Goal: Task Accomplishment & Management: Use online tool/utility

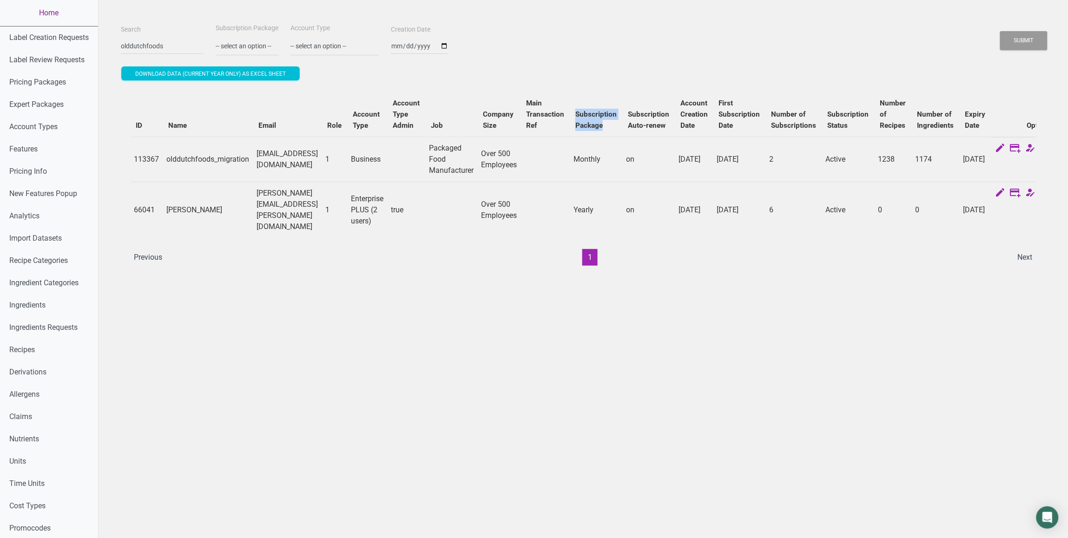
click at [47, 12] on link "Home" at bounding box center [49, 13] width 98 height 26
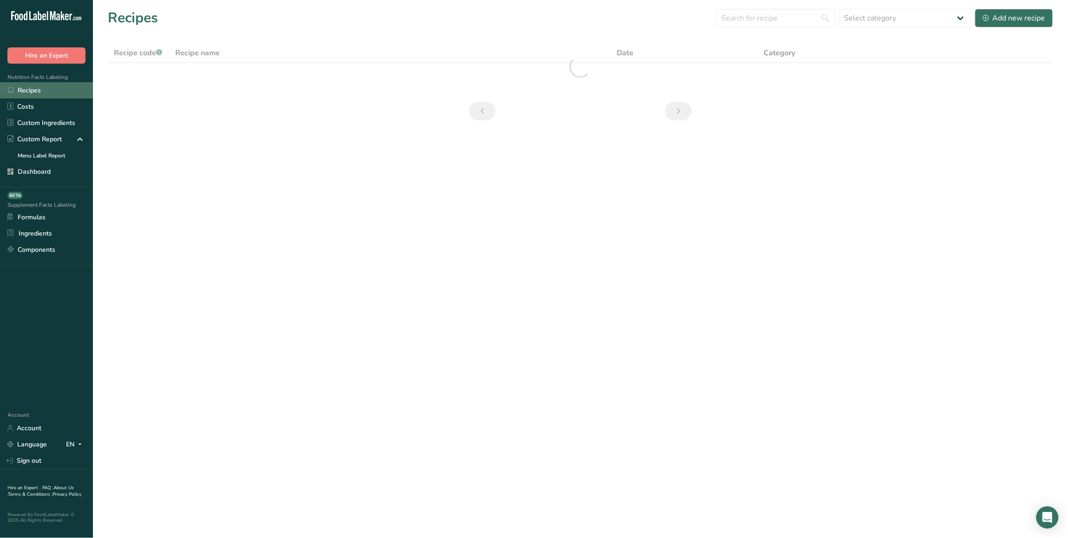
click at [60, 94] on link "Recipes" at bounding box center [46, 90] width 93 height 16
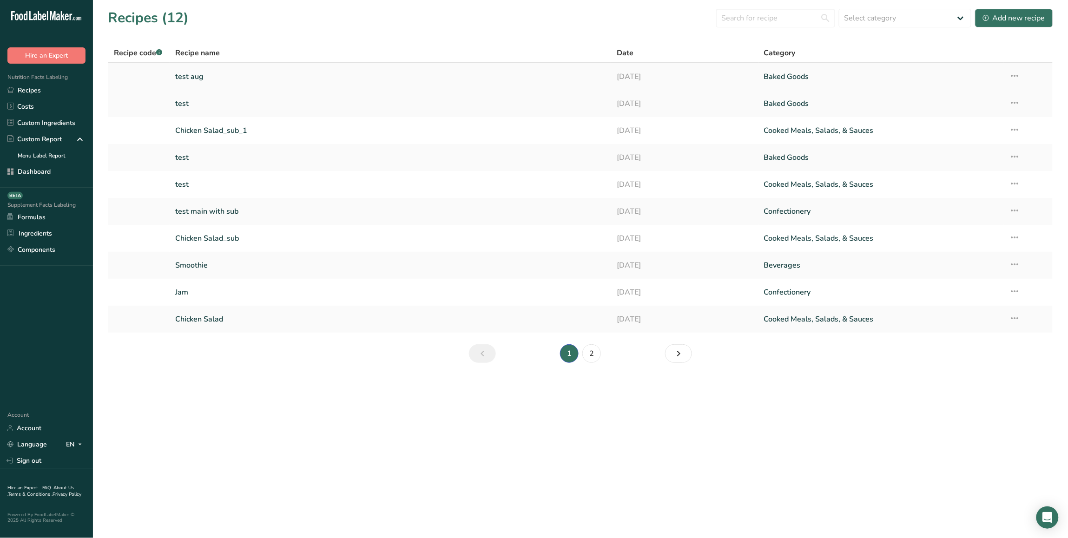
click at [270, 75] on link "test aug" at bounding box center [390, 77] width 430 height 20
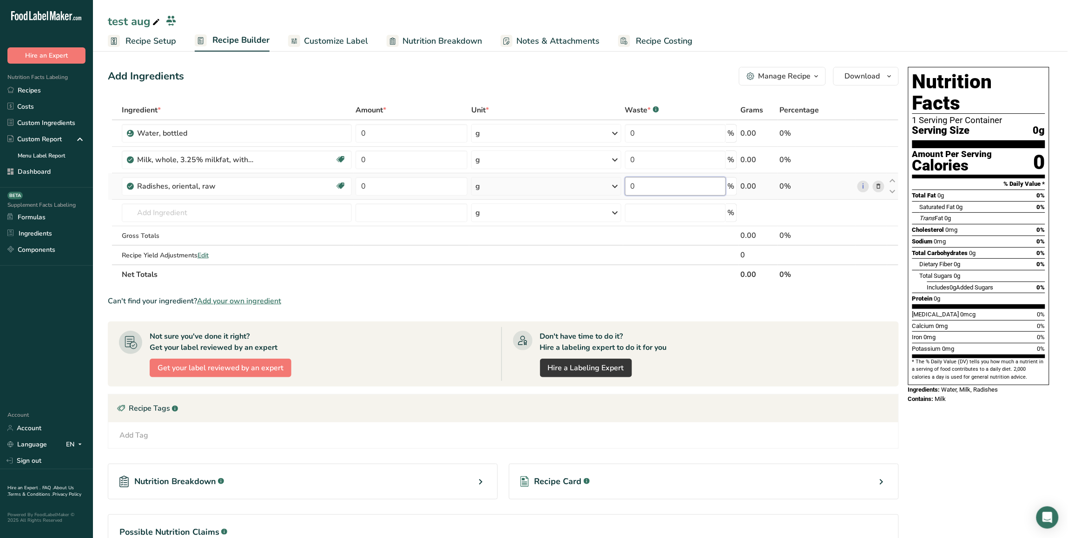
click at [658, 190] on input "0" at bounding box center [675, 186] width 101 height 19
click at [560, 182] on div "Ingredient * Amount * Unit * Waste * .a-a{fill:#347362;}.b-a{fill:#fff;} Grams …" at bounding box center [503, 192] width 791 height 184
click at [610, 186] on icon at bounding box center [615, 186] width 11 height 17
click at [505, 222] on div "1 cup slices" at bounding box center [516, 217] width 78 height 13
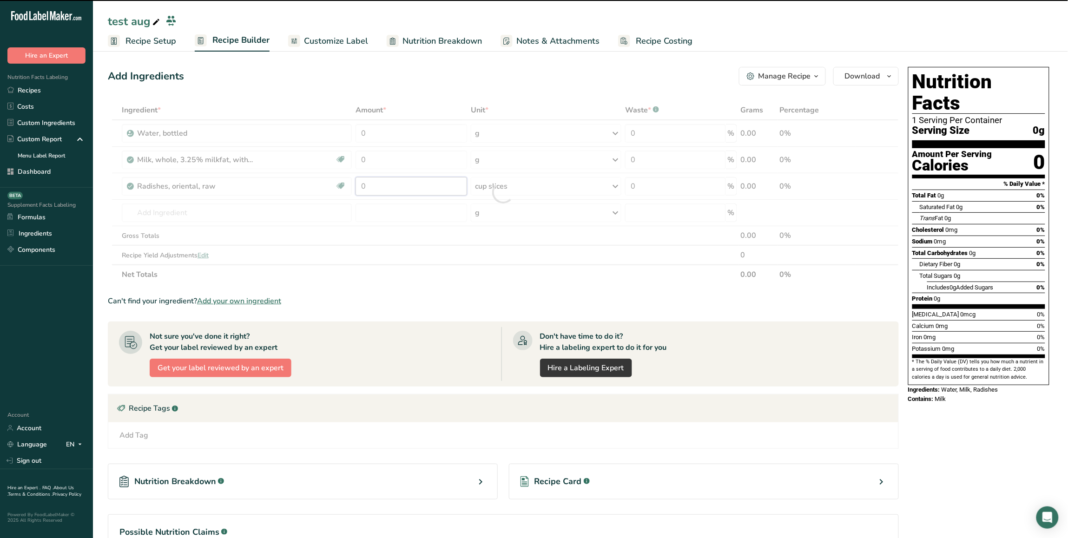
click at [401, 193] on input "0" at bounding box center [411, 186] width 112 height 19
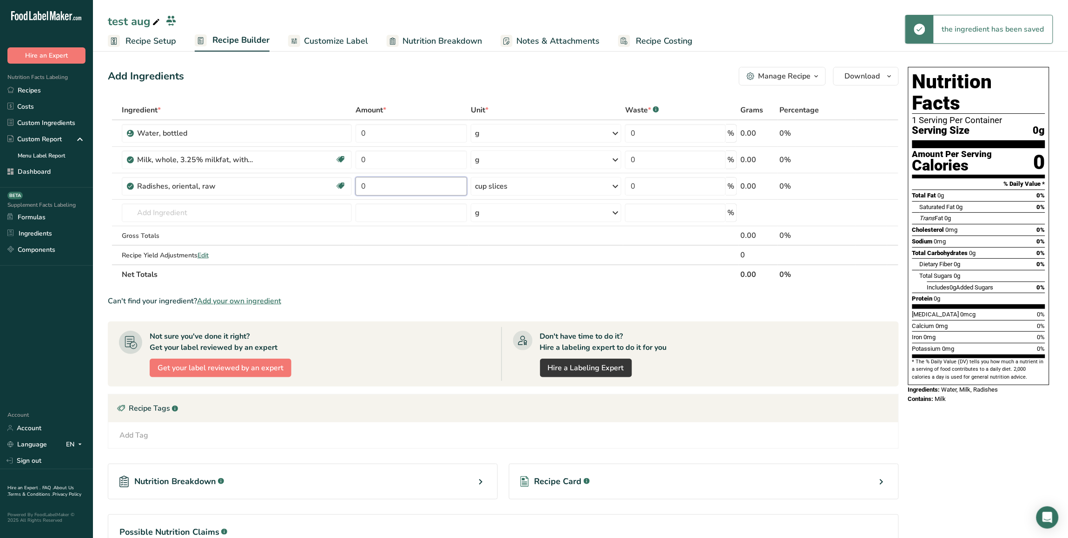
click at [401, 193] on input "0" at bounding box center [411, 186] width 112 height 19
type input "11"
click at [382, 168] on div "Ingredient * Amount * Unit * Waste * .a-a{fill:#347362;}.b-a{fill:#fff;} Grams …" at bounding box center [503, 192] width 791 height 184
click at [382, 168] on input "0" at bounding box center [411, 160] width 112 height 19
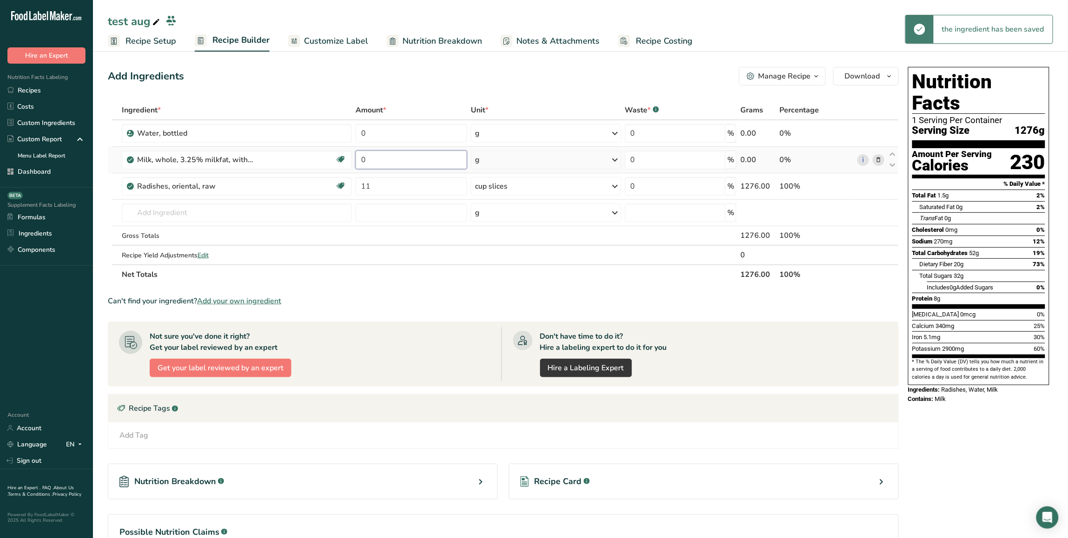
click at [382, 168] on input "0" at bounding box center [411, 160] width 112 height 19
type input "22"
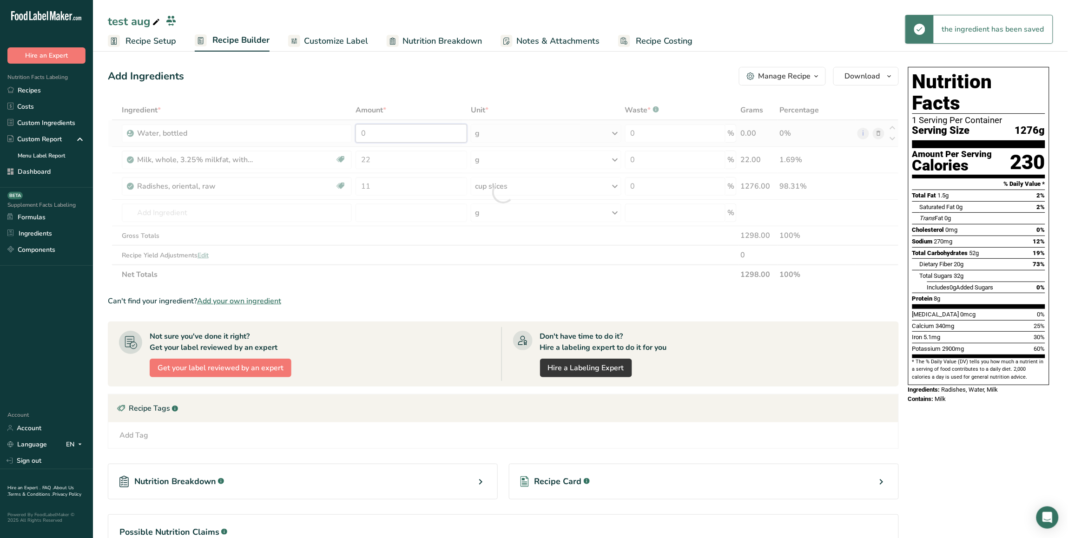
click at [400, 141] on div "Ingredient * Amount * Unit * Waste * .a-a{fill:#347362;}.b-a{fill:#fff;} Grams …" at bounding box center [503, 192] width 791 height 184
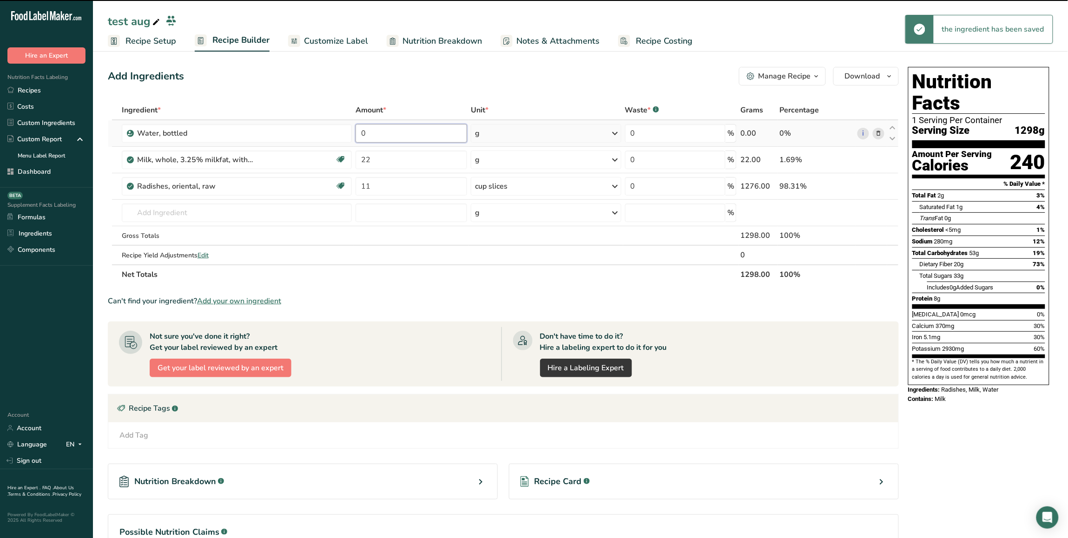
click at [406, 136] on input "0" at bounding box center [411, 133] width 112 height 19
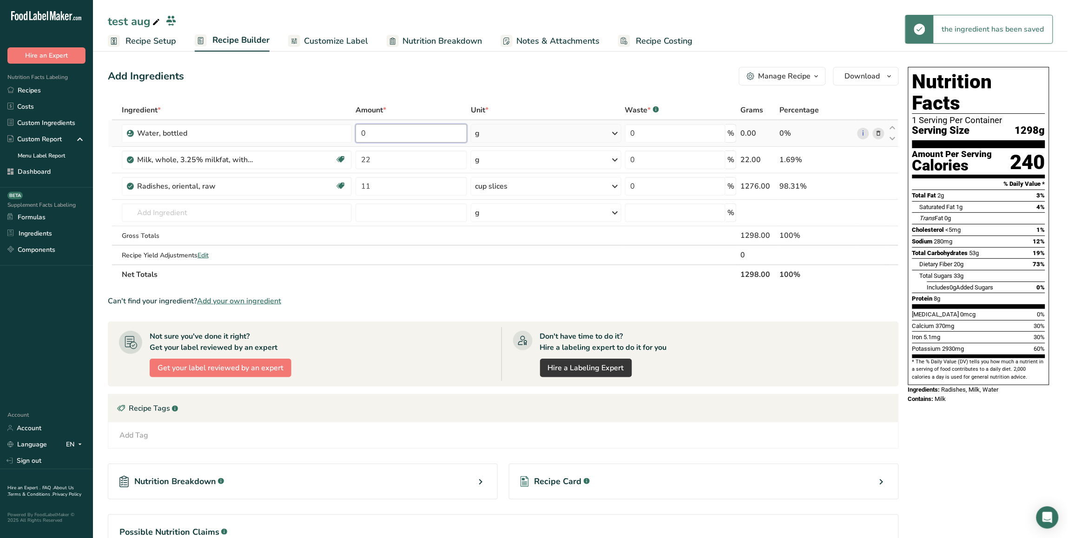
click at [406, 136] on input "0" at bounding box center [411, 133] width 112 height 19
type input "33"
click at [445, 77] on div "Add Ingredients Manage Recipe Delete Recipe Duplicate Recipe Scale Recipe Save …" at bounding box center [503, 76] width 791 height 19
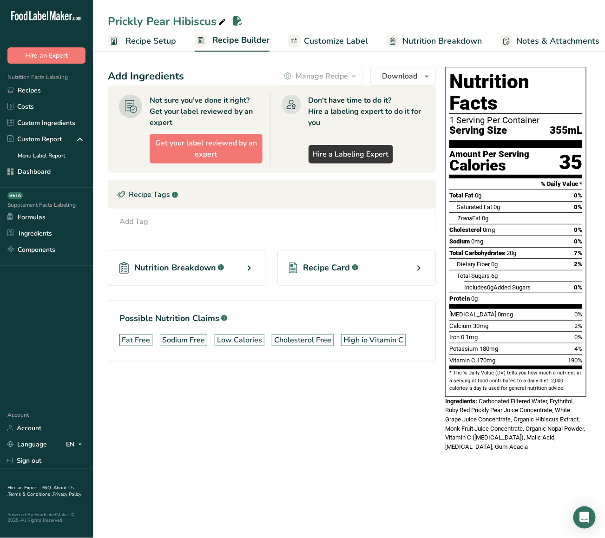
click at [339, 206] on div "Recipe Tags .a-a{fill:#347362;}.b-a{fill:#fff;}" at bounding box center [271, 195] width 327 height 28
click at [393, 204] on div "Recipe Tags .a-a{fill:#347362;}.b-a{fill:#fff;}" at bounding box center [271, 195] width 327 height 28
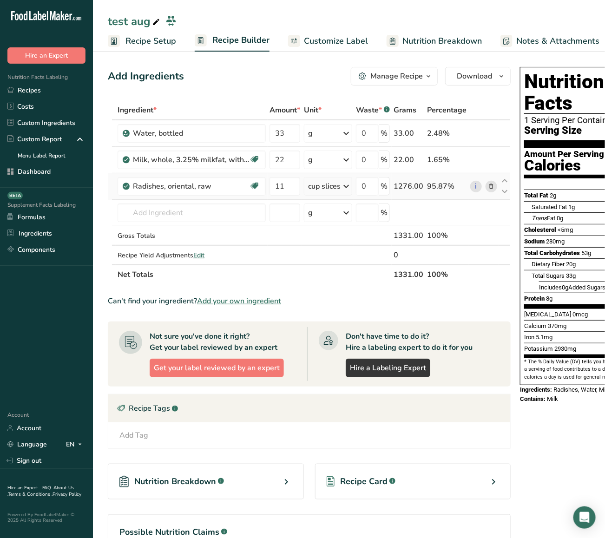
click at [336, 186] on div "cup slices" at bounding box center [324, 186] width 33 height 11
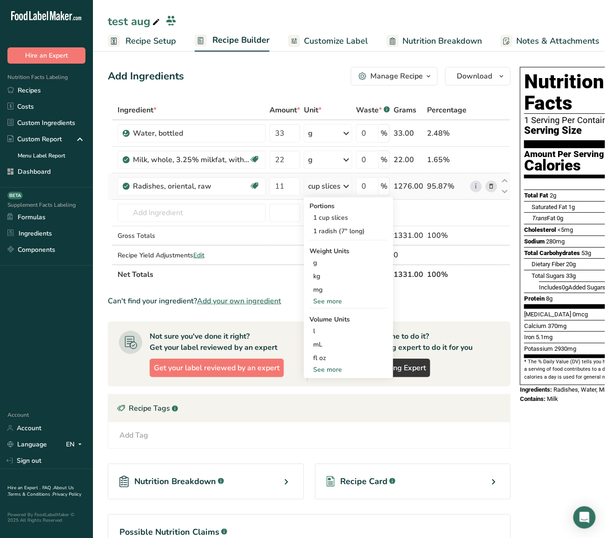
click at [336, 186] on div "cup slices" at bounding box center [324, 186] width 33 height 11
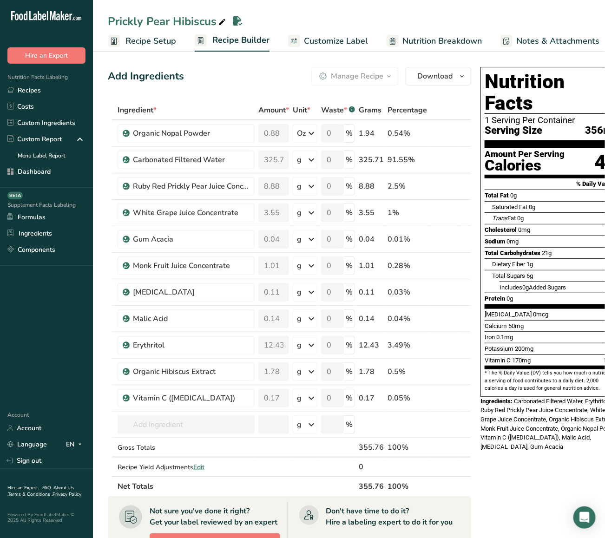
scroll to position [0, 20]
